Goal: Information Seeking & Learning: Learn about a topic

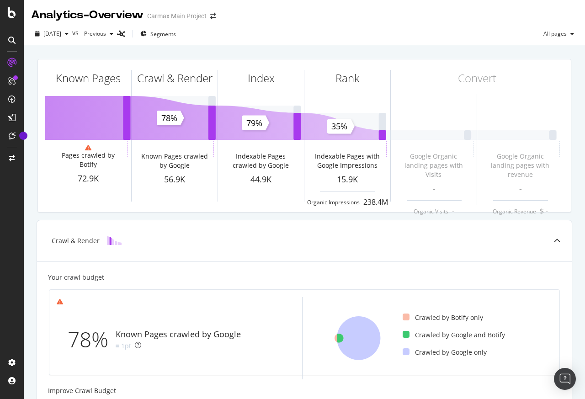
click at [10, 47] on div at bounding box center [12, 40] width 15 height 15
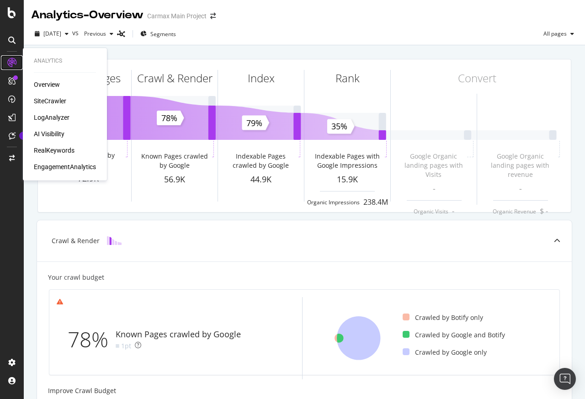
click at [10, 62] on icon at bounding box center [11, 62] width 9 height 9
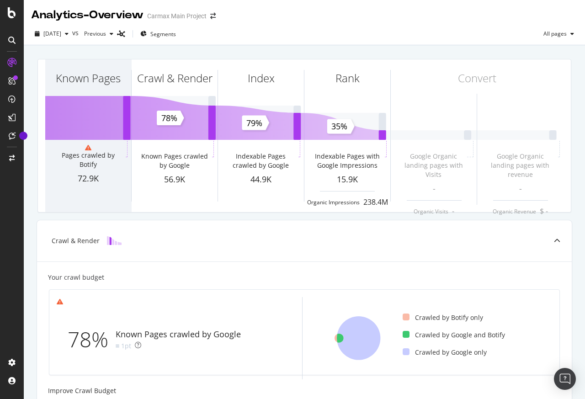
click at [45, 102] on div "Known Pages" at bounding box center [88, 94] width 86 height 70
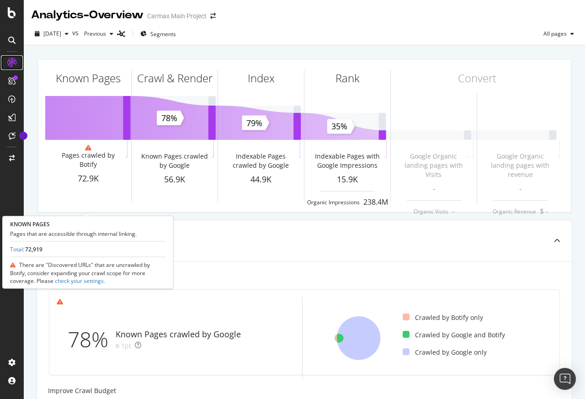
click at [10, 64] on icon at bounding box center [11, 62] width 9 height 9
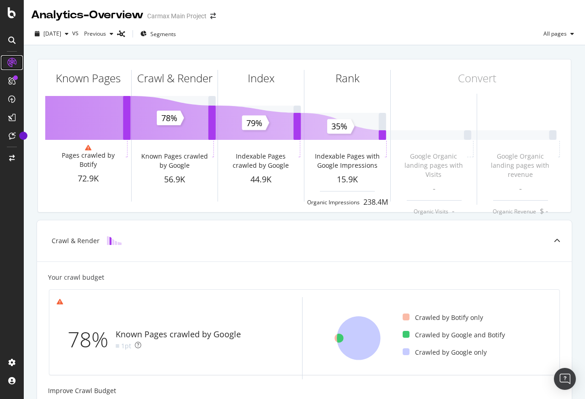
click at [10, 64] on icon at bounding box center [11, 62] width 9 height 9
click at [10, 63] on icon at bounding box center [11, 62] width 9 height 9
click at [25, 63] on div "Known Pages Pages crawled by Botify 72.9K Crawl & Render Known Pages crawled by…" at bounding box center [305, 353] width 562 height 617
click at [10, 64] on icon at bounding box center [11, 62] width 9 height 9
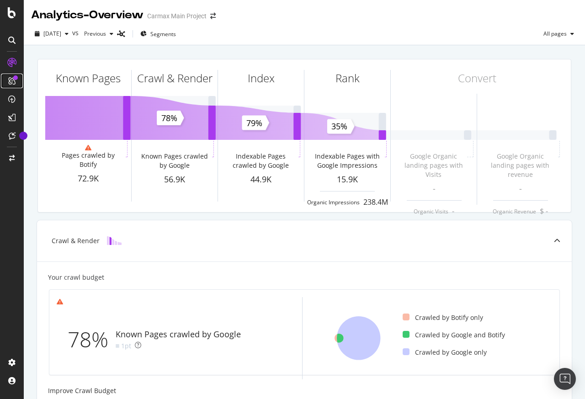
click at [10, 79] on icon at bounding box center [11, 80] width 7 height 7
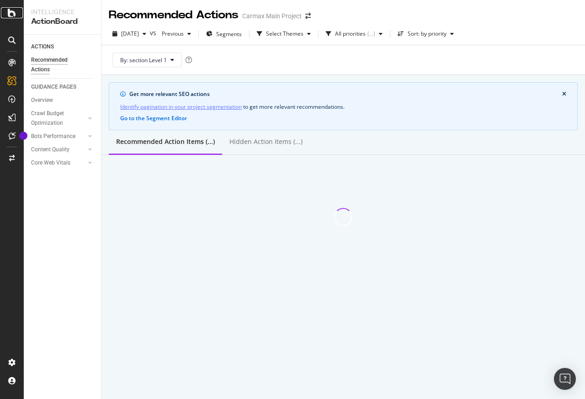
click at [10, 8] on icon at bounding box center [12, 12] width 8 height 11
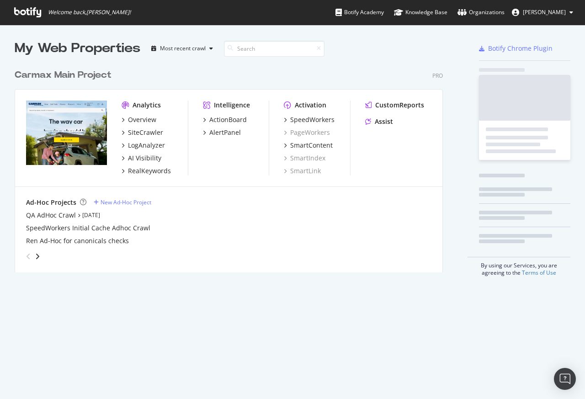
scroll to position [392, 572]
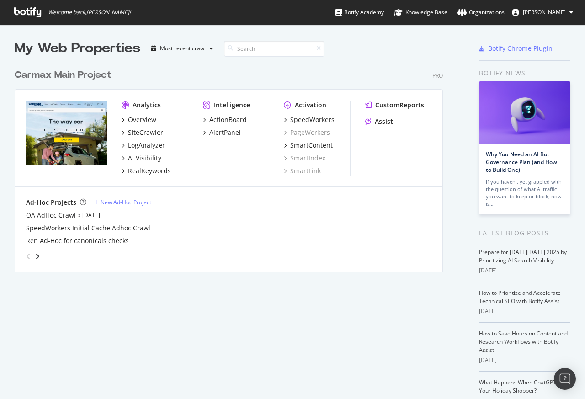
click at [10, 64] on div "My Web Properties Most recent crawl Carmax Main Project Pro Analytics Overview …" at bounding box center [292, 239] width 585 height 429
click at [147, 133] on div "SiteCrawler" at bounding box center [145, 132] width 35 height 9
click at [146, 133] on div "SiteCrawler" at bounding box center [145, 132] width 35 height 9
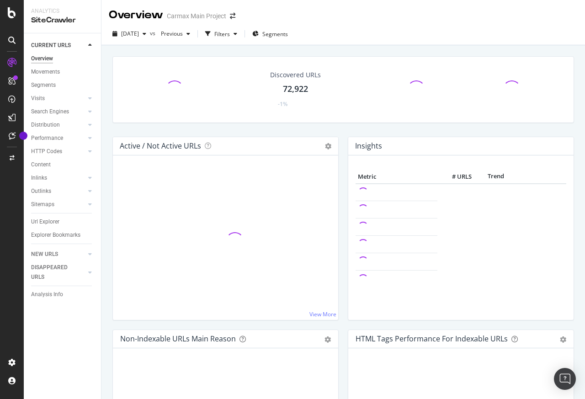
click at [142, 133] on div "Discovered URLs 72,922 -1%" at bounding box center [343, 96] width 471 height 80
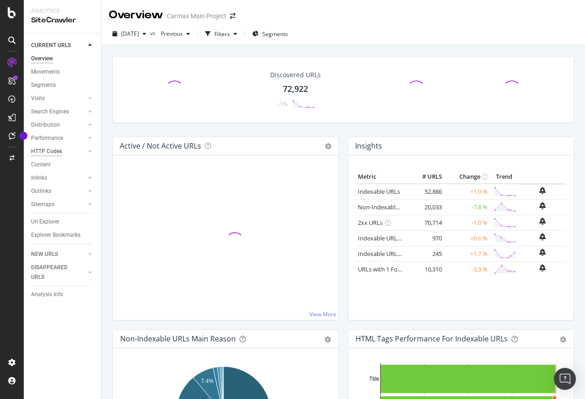
click at [48, 151] on div "HTTP Codes" at bounding box center [46, 152] width 31 height 10
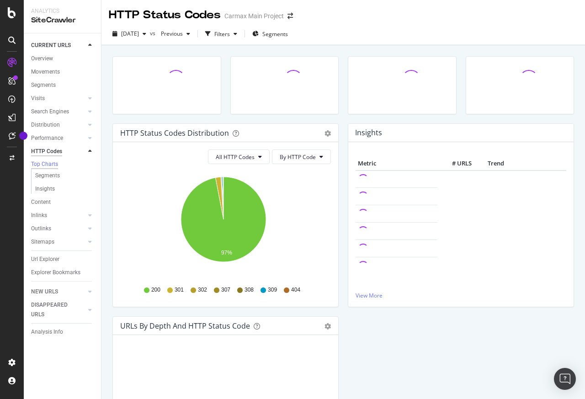
click at [43, 150] on div "HTTP Codes" at bounding box center [46, 152] width 31 height 10
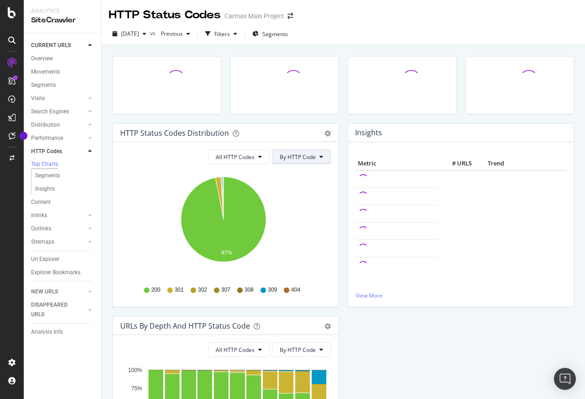
click at [289, 158] on span "By HTTP Code" at bounding box center [298, 157] width 36 height 8
click at [291, 193] on span "By HTTP Code" at bounding box center [295, 192] width 36 height 8
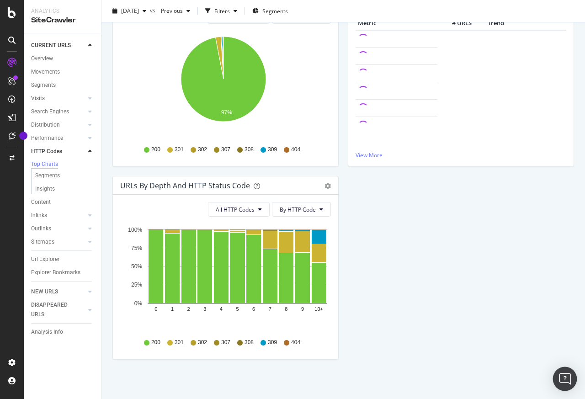
scroll to position [142, 0]
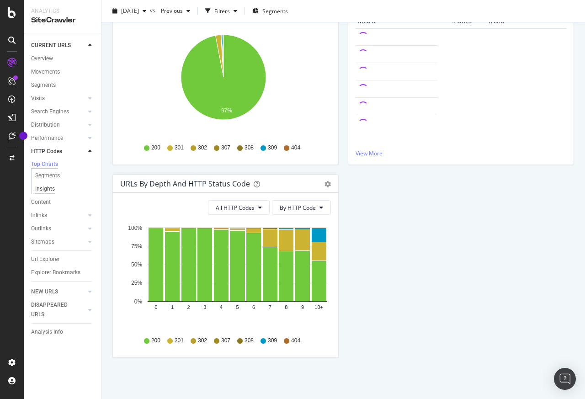
click at [44, 189] on div "Insights" at bounding box center [45, 189] width 20 height 10
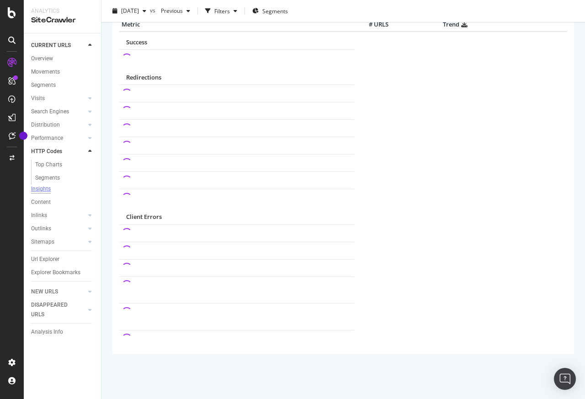
scroll to position [49, 0]
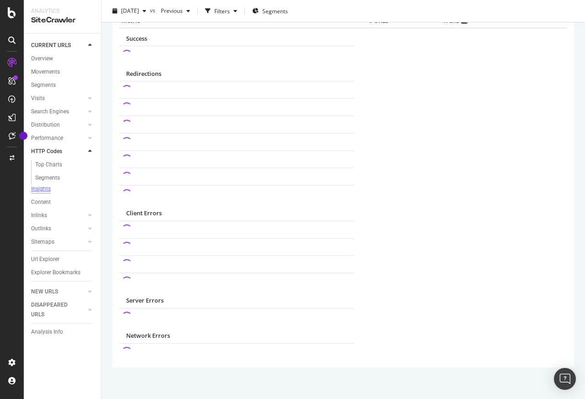
click at [42, 190] on div "Insights" at bounding box center [41, 189] width 20 height 8
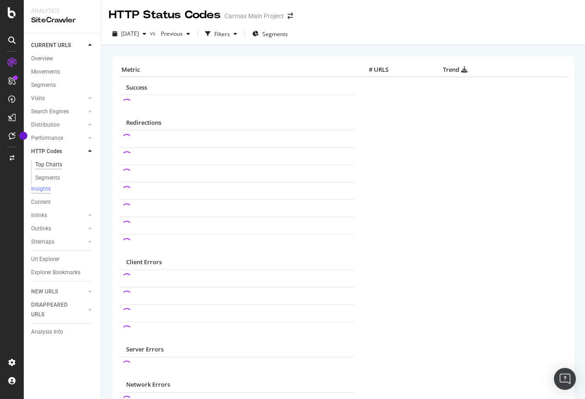
click at [46, 162] on div "Top Charts" at bounding box center [48, 165] width 27 height 10
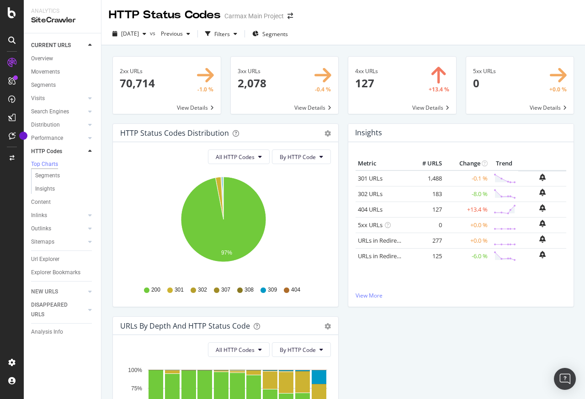
click at [299, 107] on span at bounding box center [285, 85] width 108 height 57
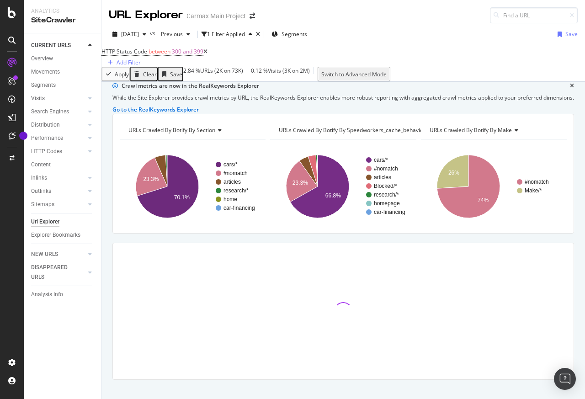
click at [360, 299] on div at bounding box center [343, 311] width 461 height 136
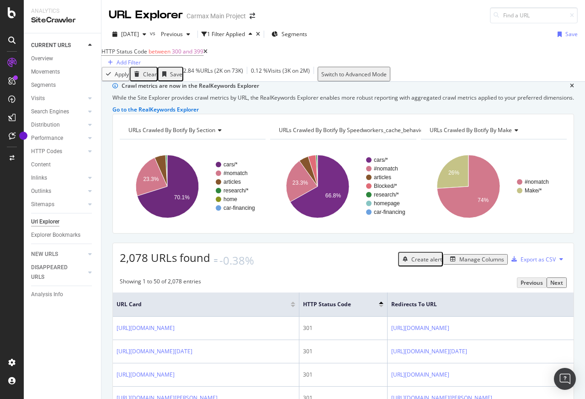
click at [28, 57] on div "CURRENT URLS Overview Movements Segments Visits Analysis Orphan URLs Search Eng…" at bounding box center [62, 216] width 77 height 366
